Goal: Find specific page/section: Find specific page/section

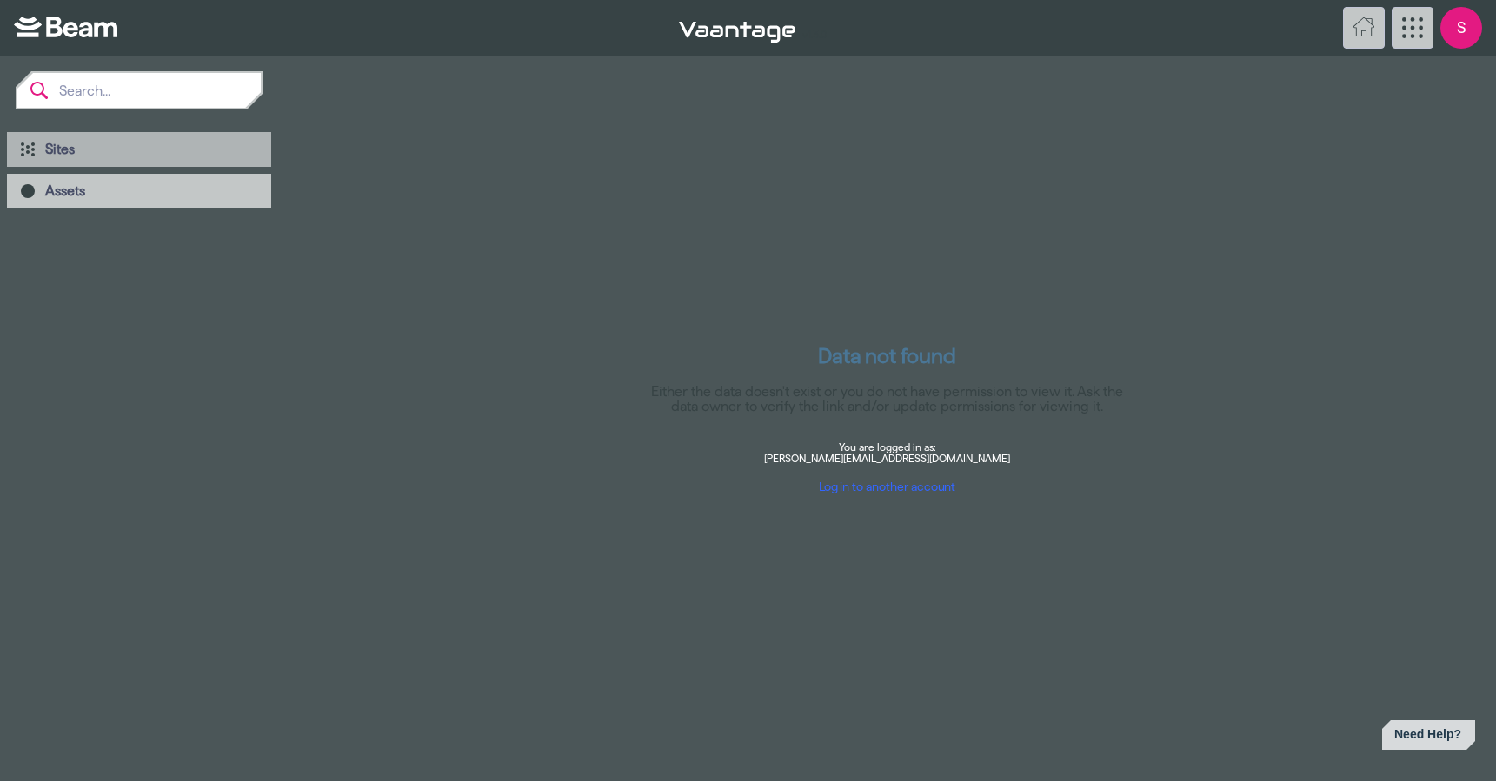
click at [37, 139] on div "Sites" at bounding box center [139, 149] width 264 height 35
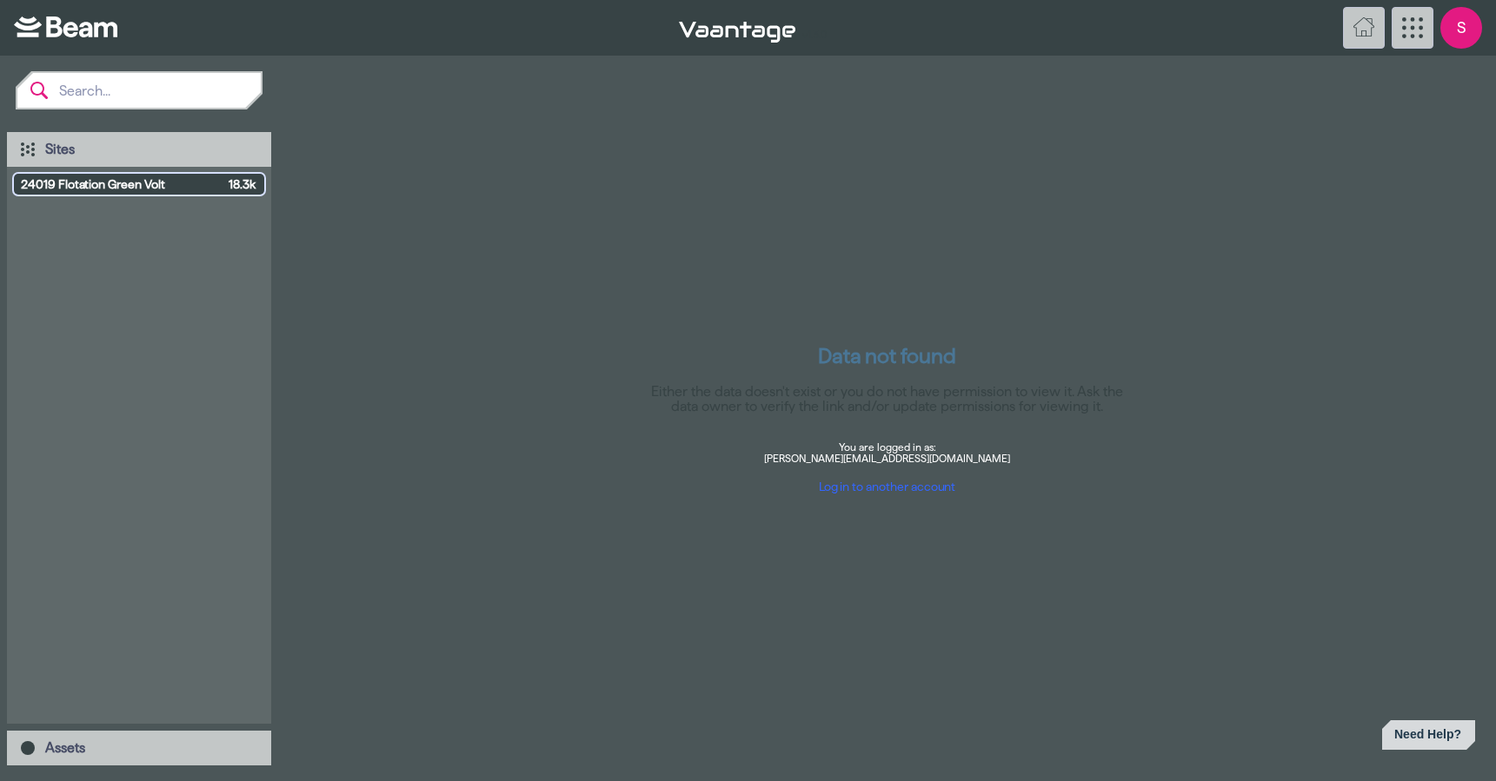
click at [155, 191] on span "24019 Flotation Green Volt" at bounding box center [121, 184] width 201 height 17
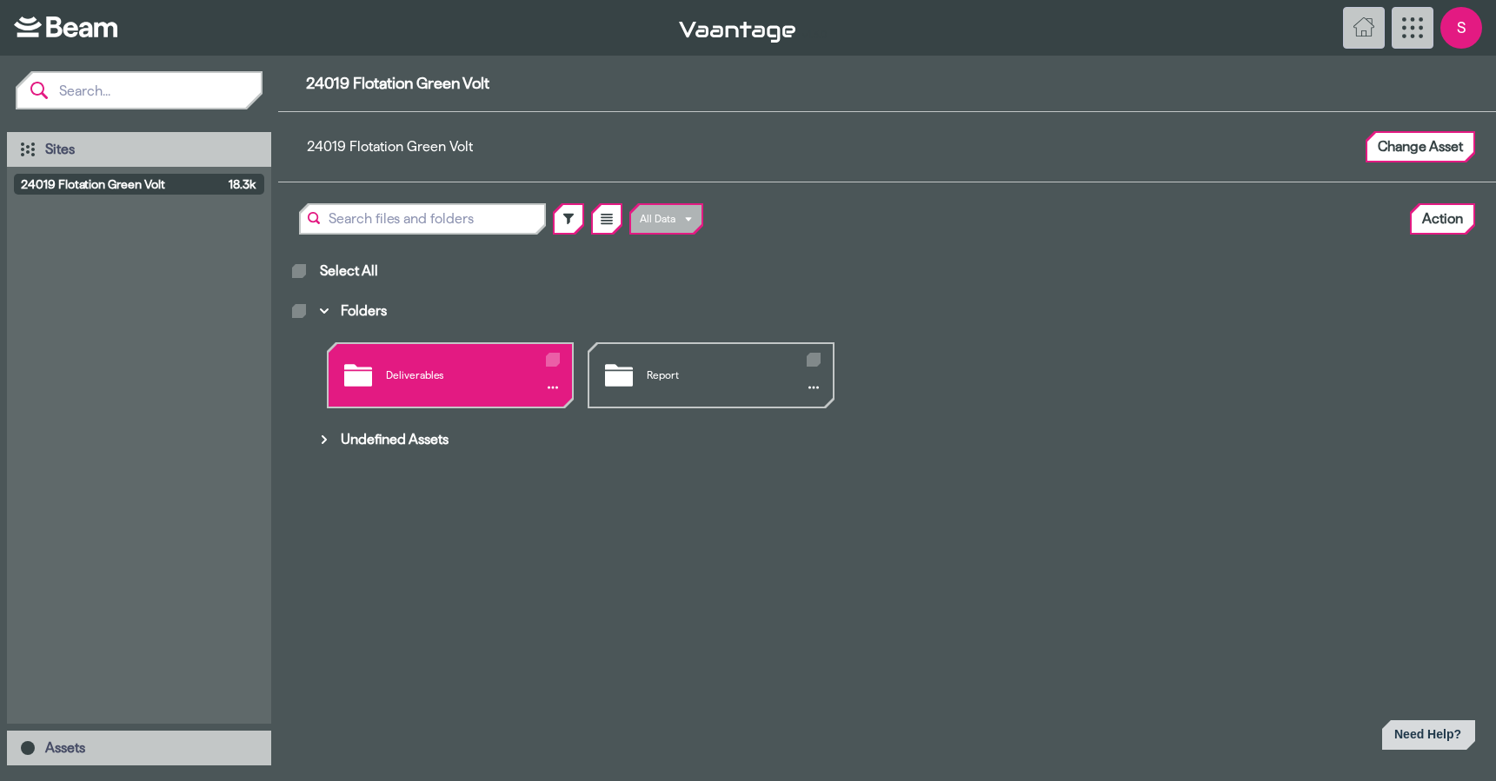
click at [442, 377] on div "Deliverables" at bounding box center [450, 375] width 243 height 63
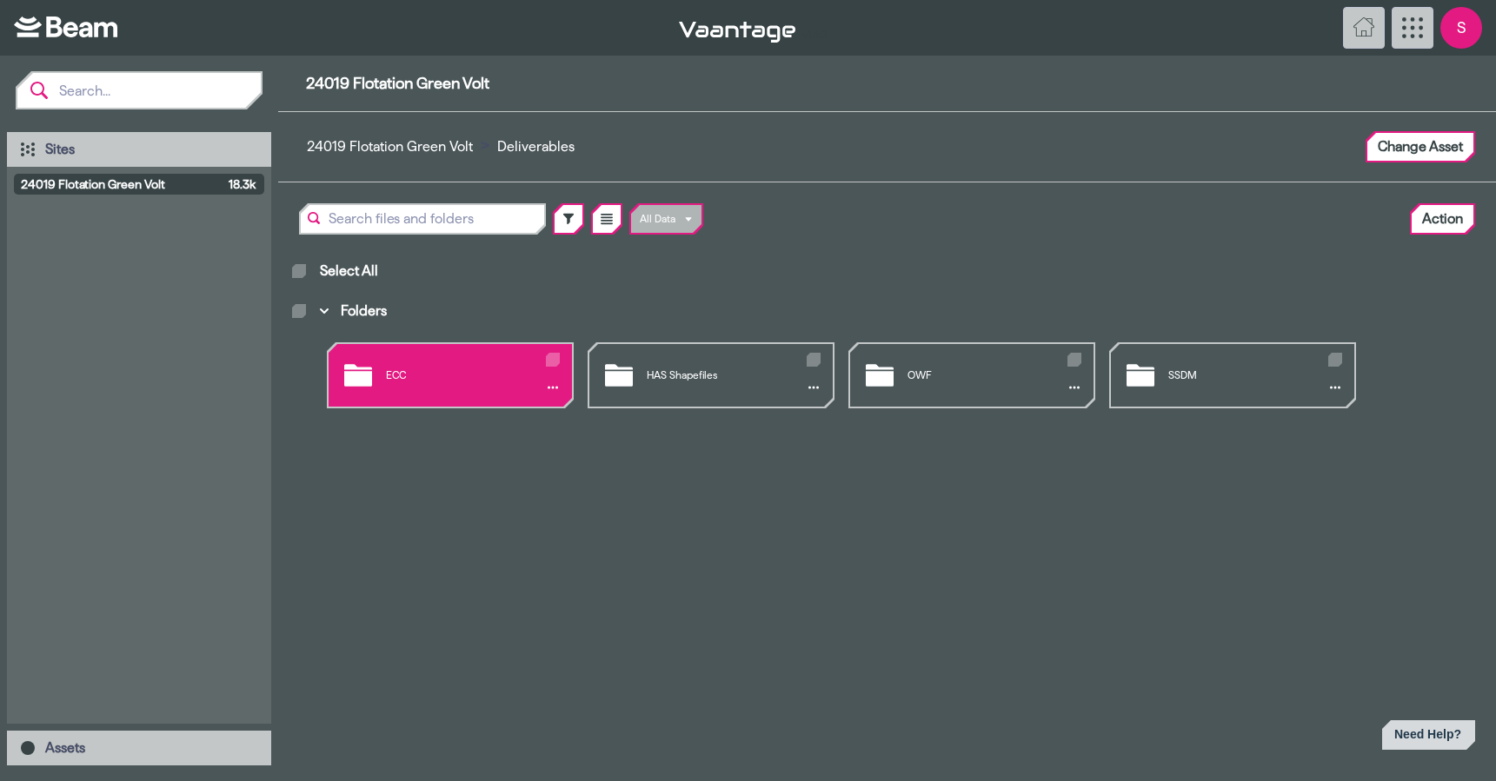
click at [403, 374] on div "ECC" at bounding box center [450, 375] width 243 height 63
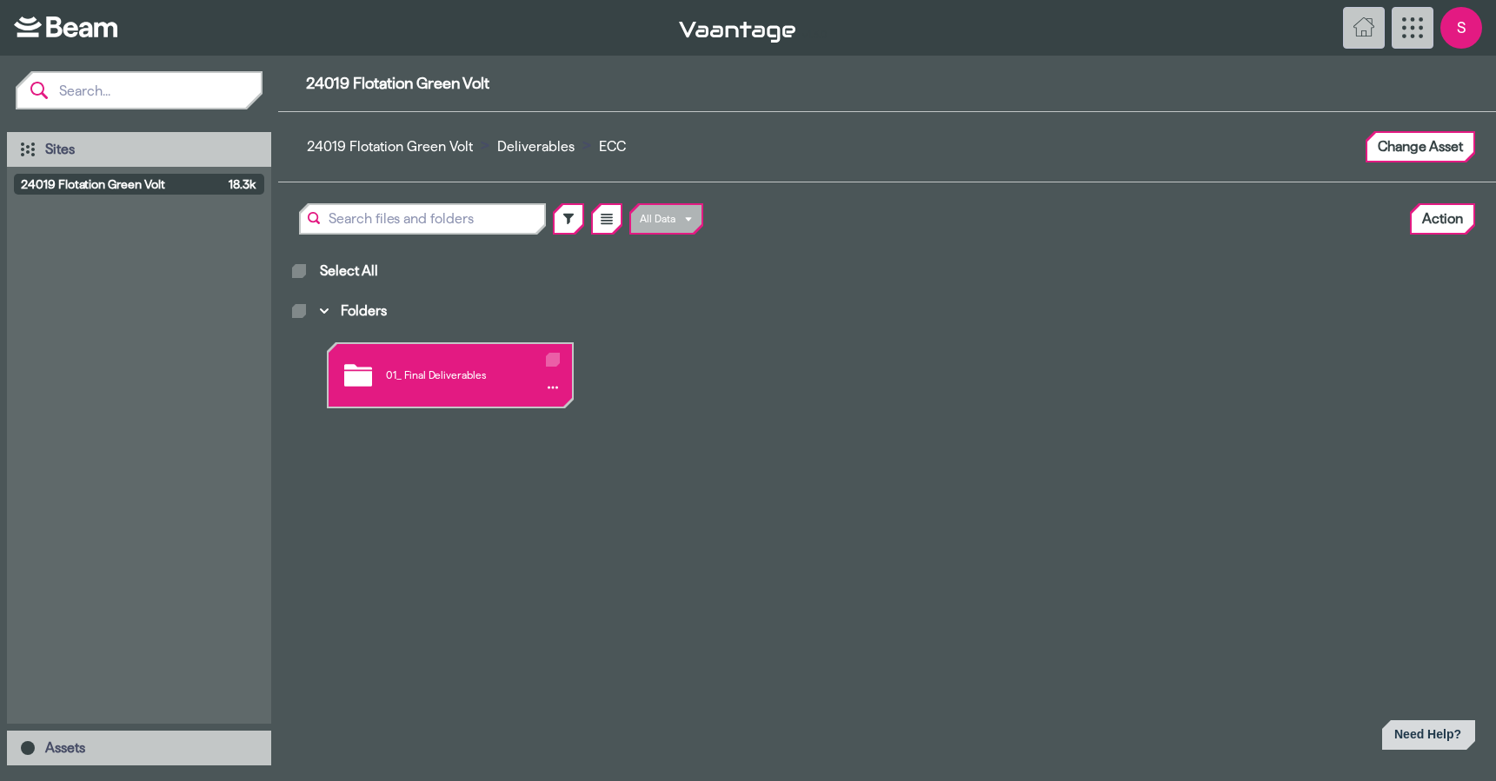
click at [395, 378] on div "01_ Final Deliverables" at bounding box center [450, 375] width 243 height 63
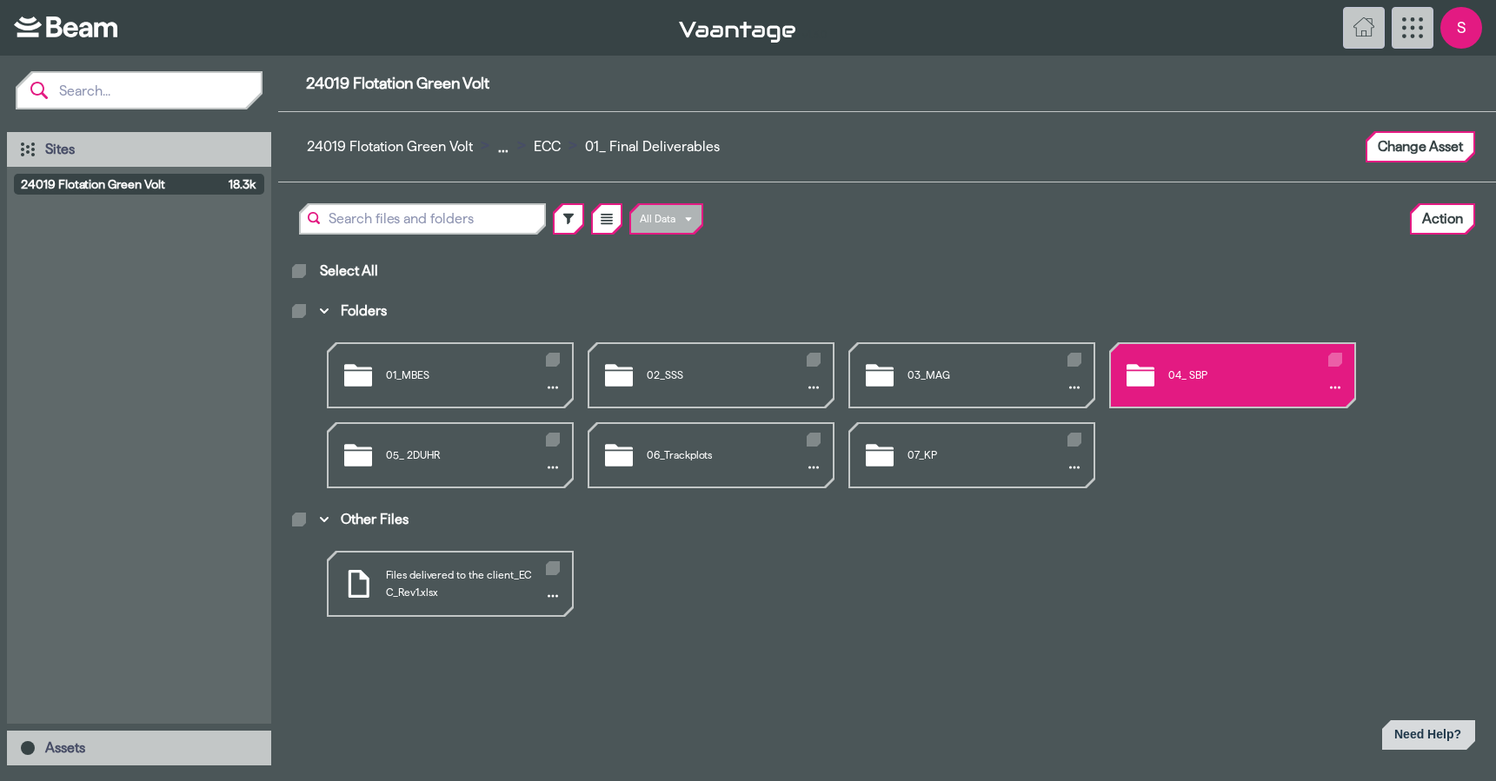
click at [1184, 387] on div "04_ SBP" at bounding box center [1232, 375] width 243 height 63
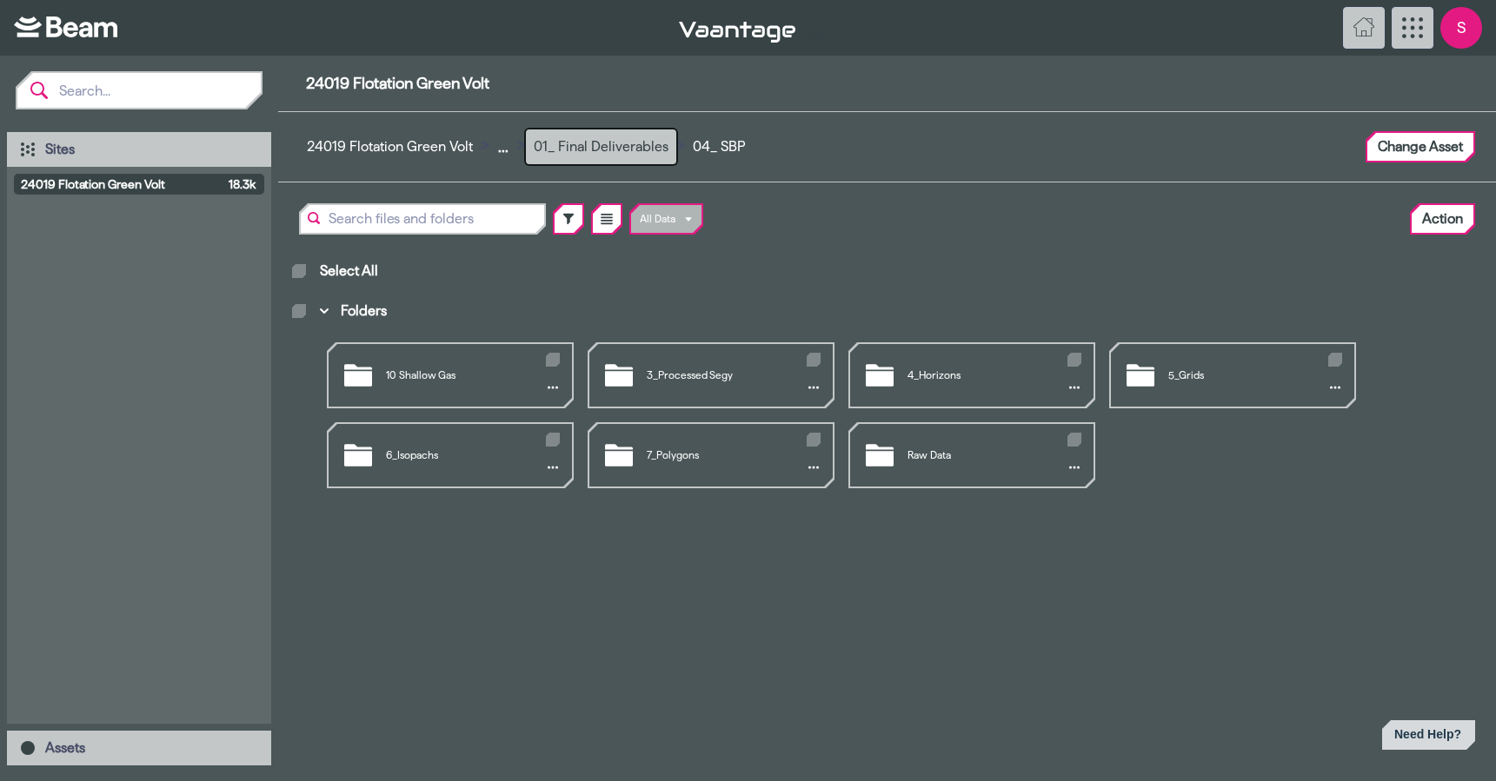
click at [647, 149] on button "01_ Final Deliverables" at bounding box center [601, 147] width 150 height 35
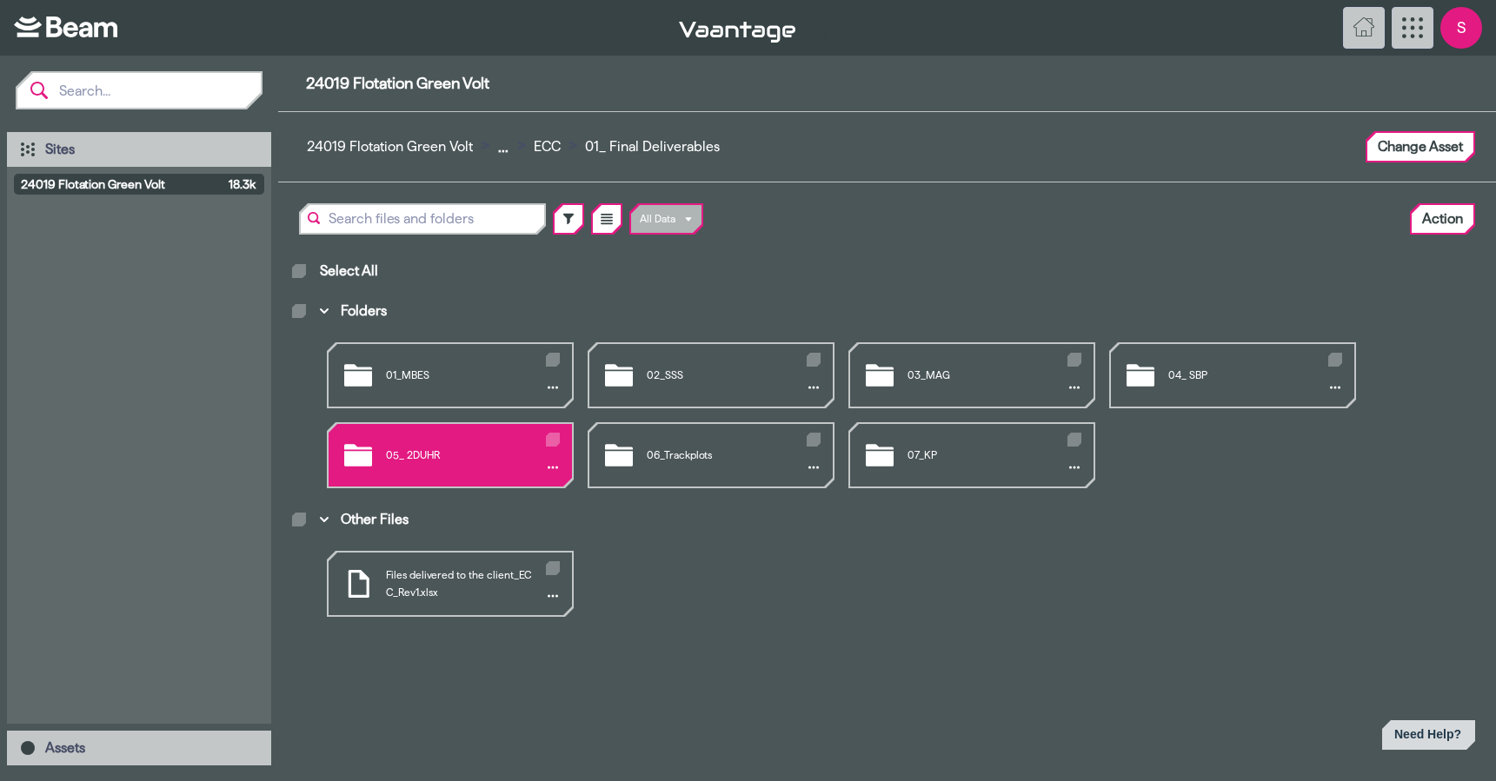
click at [475, 454] on div "05_ 2DUHR" at bounding box center [450, 455] width 243 height 63
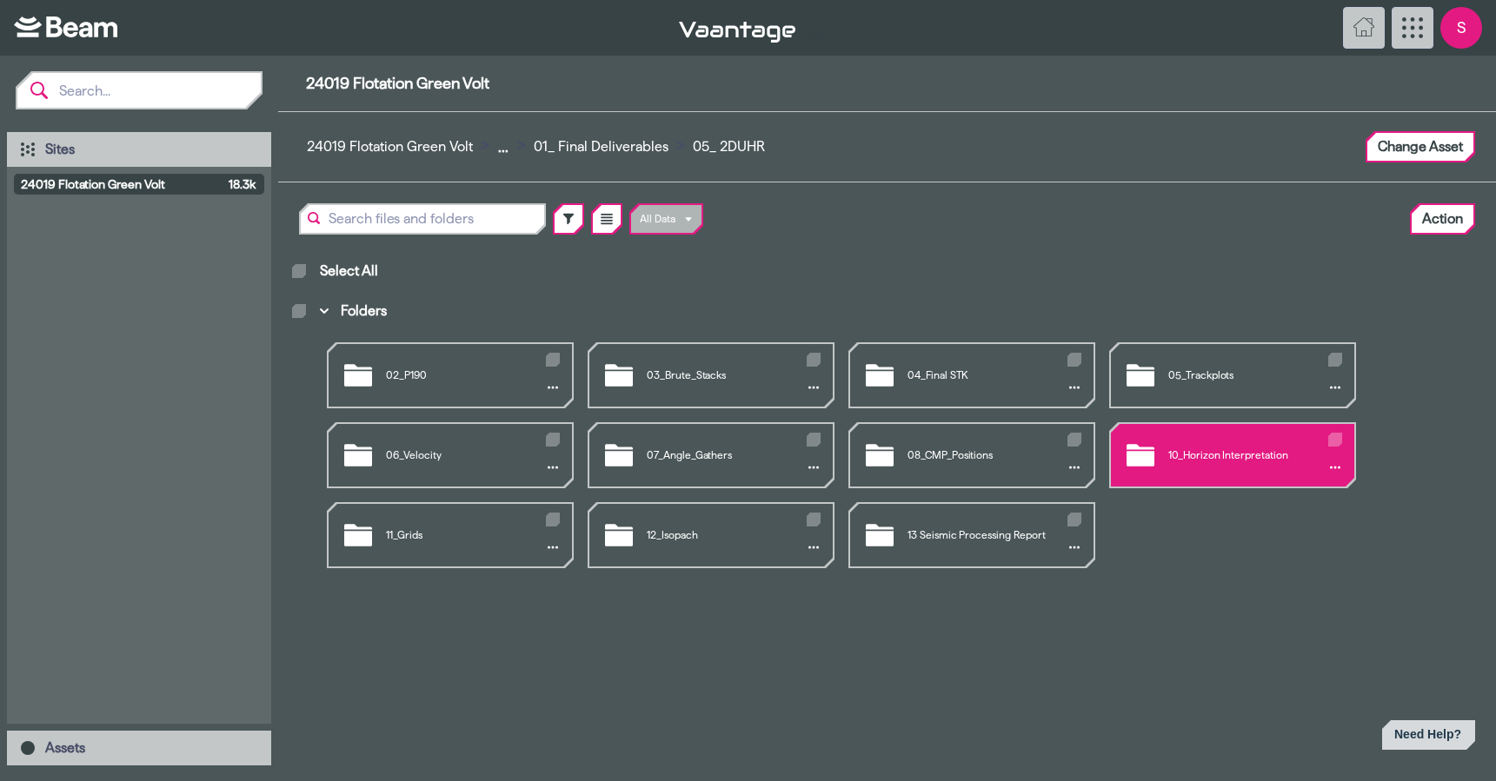
click at [1187, 456] on div "10_Horizon Interpretation" at bounding box center [1232, 455] width 243 height 63
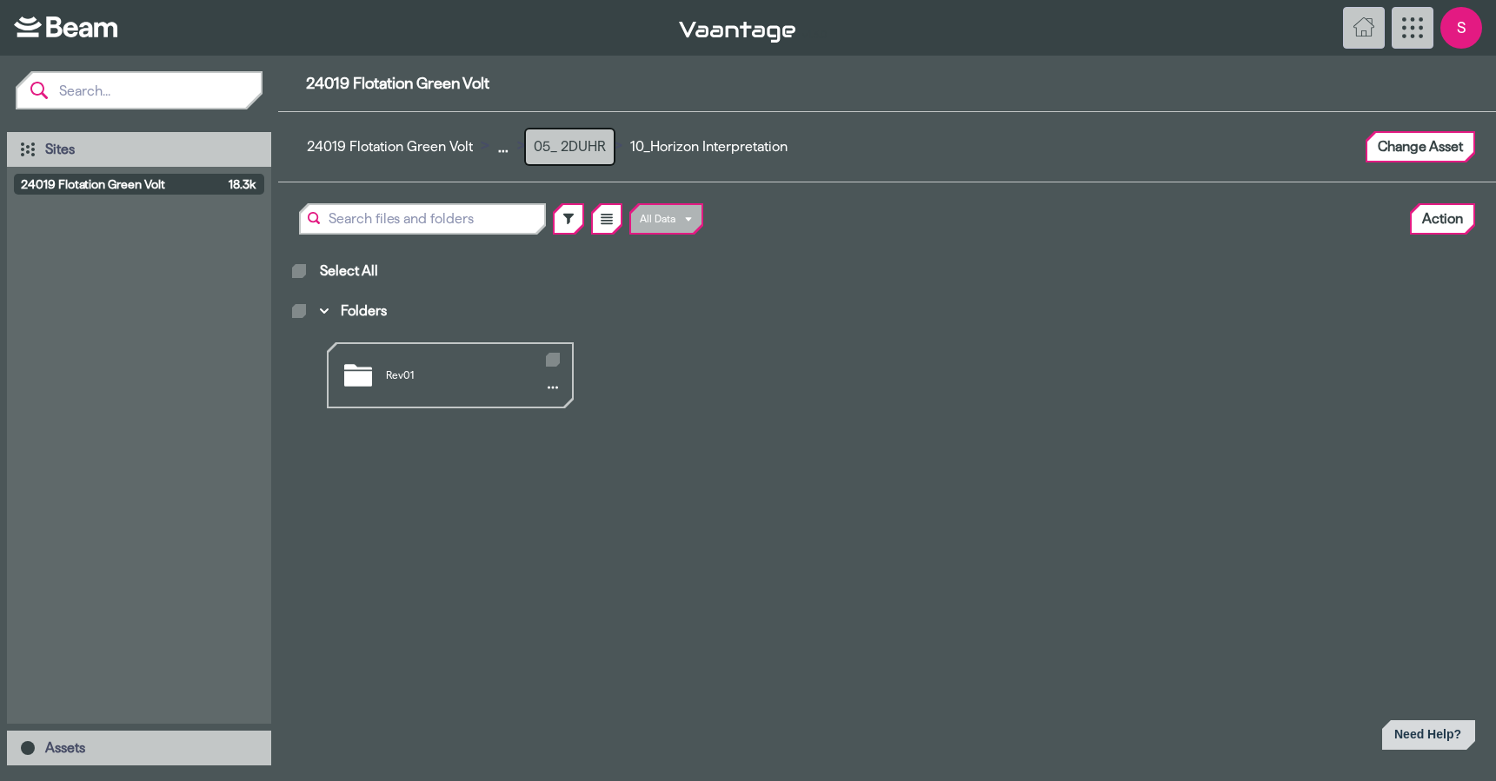
click at [551, 145] on button "05_ 2DUHR" at bounding box center [570, 147] width 88 height 35
